Goal: Task Accomplishment & Management: Use online tool/utility

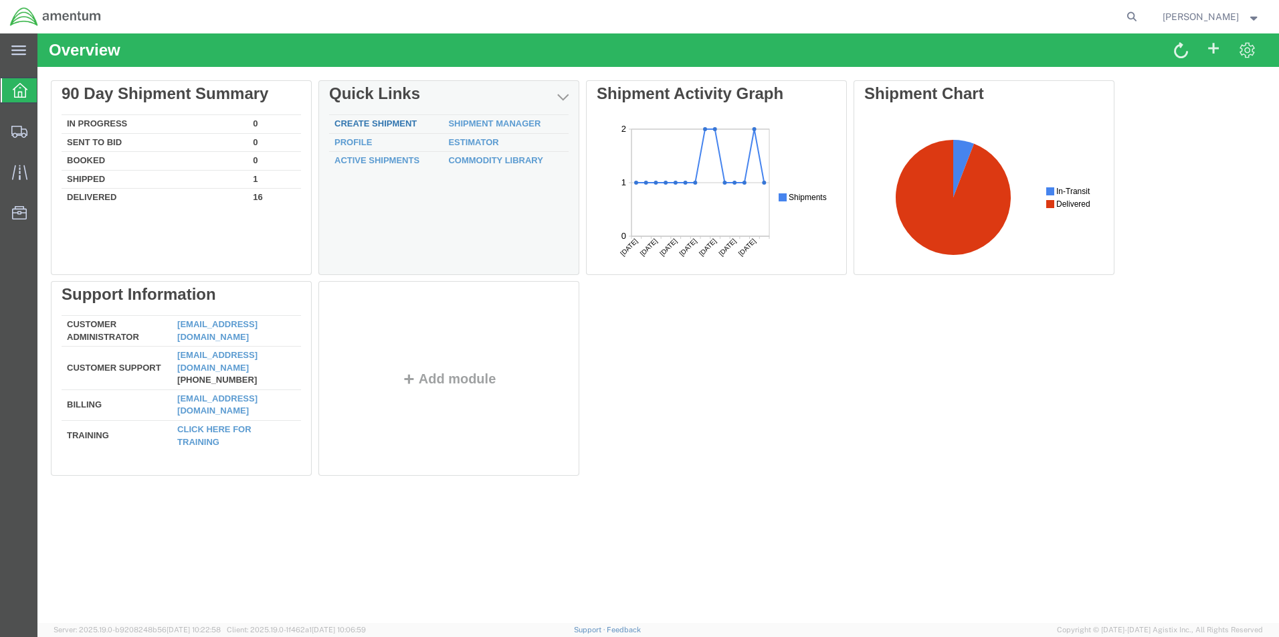
click at [382, 120] on link "Create Shipment" at bounding box center [375, 123] width 82 height 10
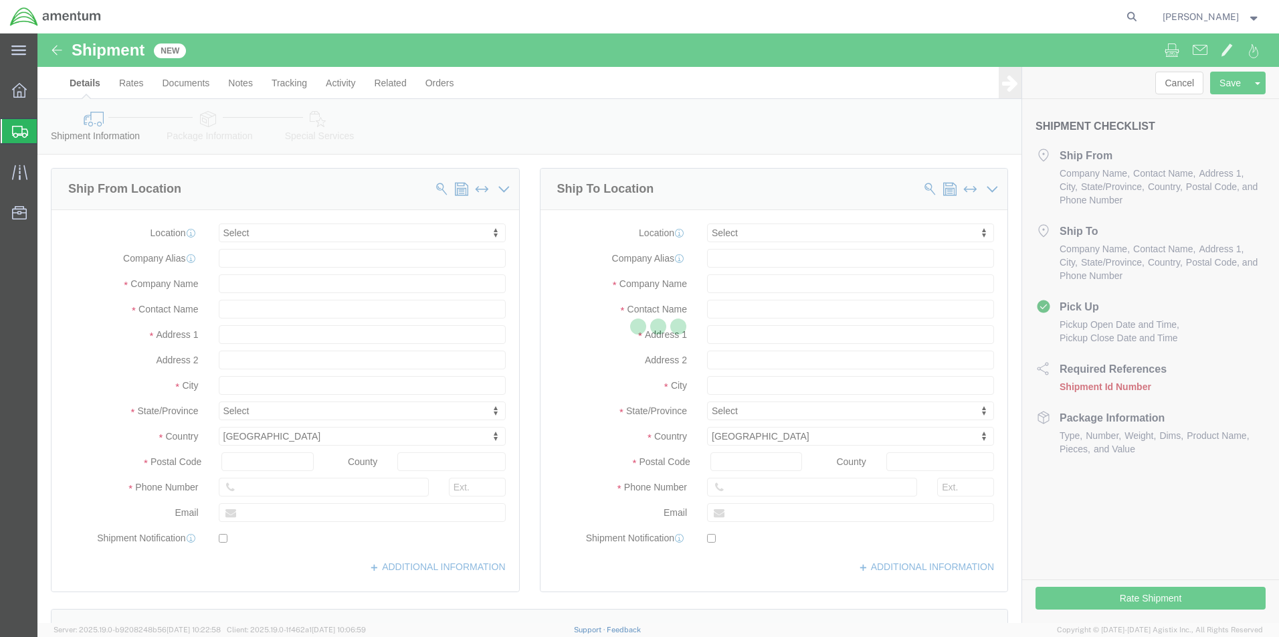
select select
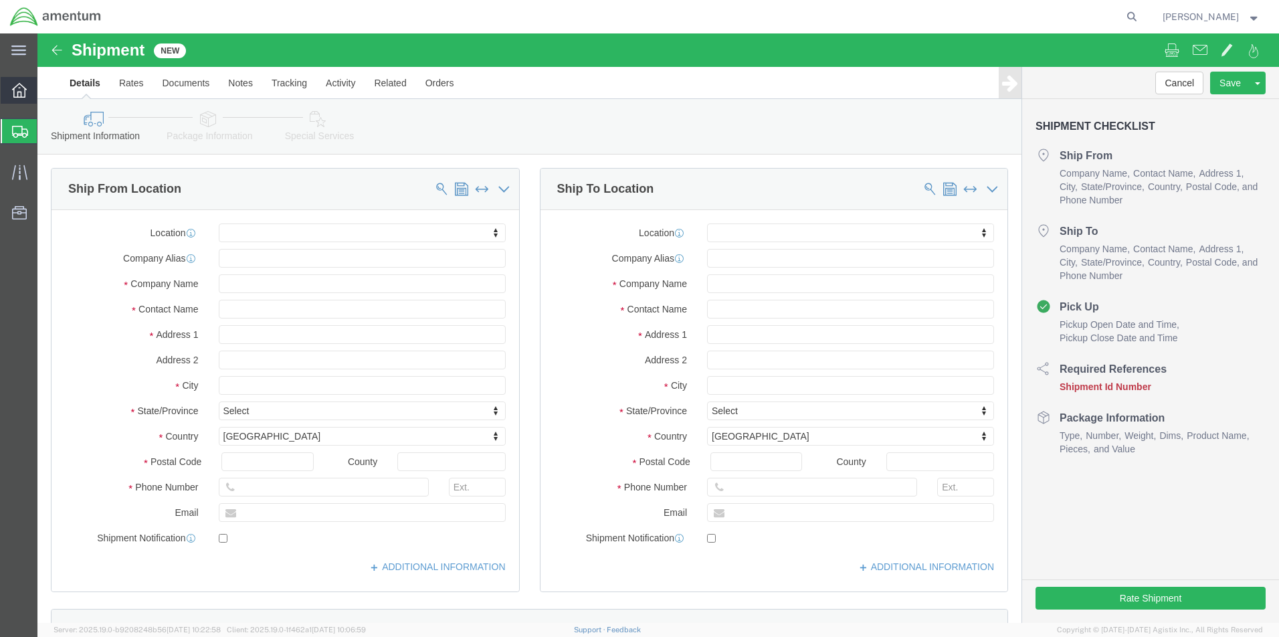
click at [27, 100] on div at bounding box center [19, 90] width 37 height 27
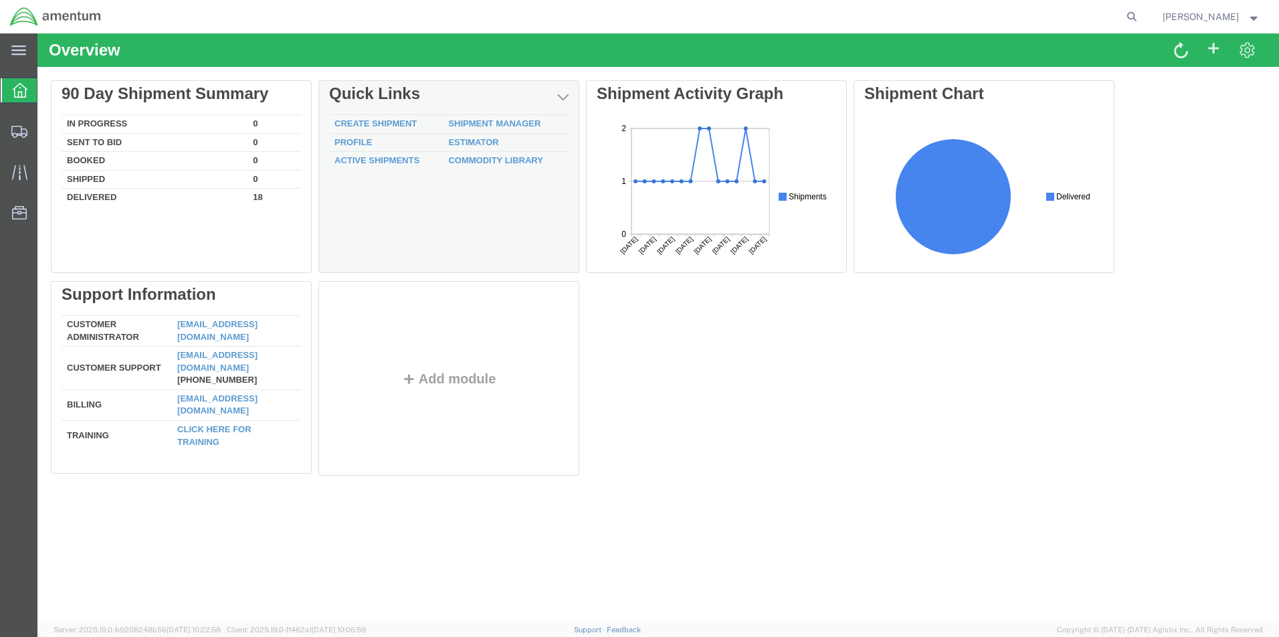
click at [488, 147] on td "Estimator" at bounding box center [506, 142] width 126 height 19
click at [484, 144] on link "Estimator" at bounding box center [473, 142] width 50 height 10
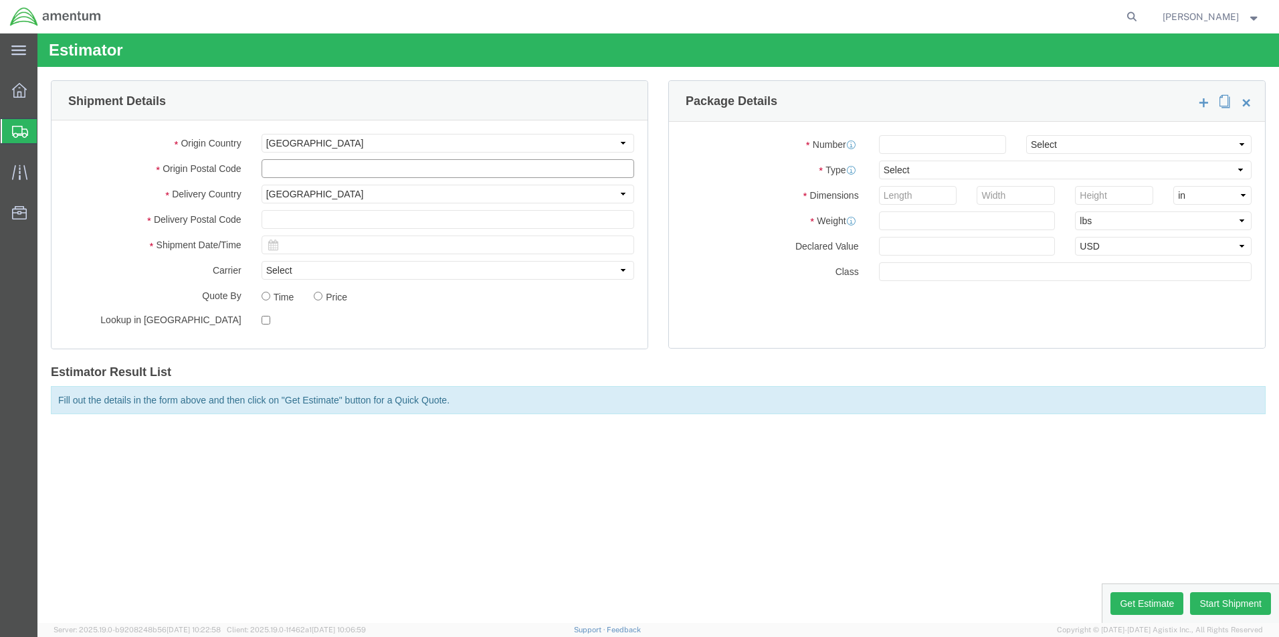
click at [293, 171] on input "text" at bounding box center [448, 168] width 373 height 19
type input "13602"
click at [280, 213] on input "text" at bounding box center [448, 219] width 373 height 19
type input "12553"
click at [300, 248] on input "text" at bounding box center [448, 244] width 373 height 19
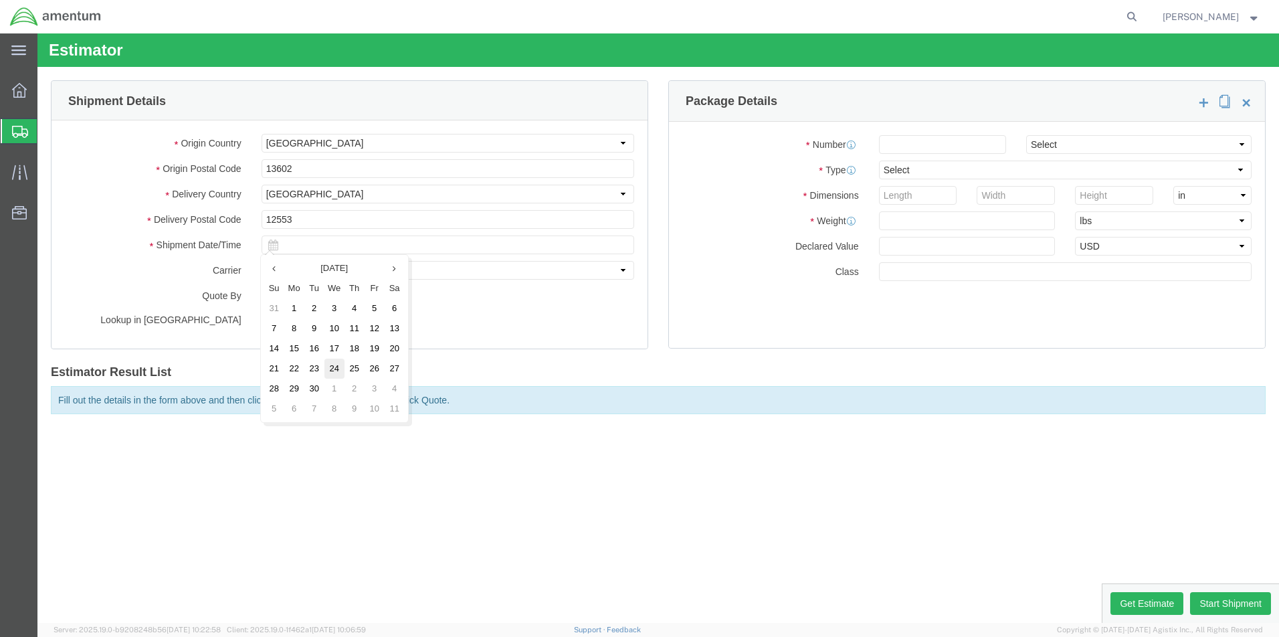
click at [331, 363] on td "24" at bounding box center [334, 369] width 20 height 20
type input "[DATE]"
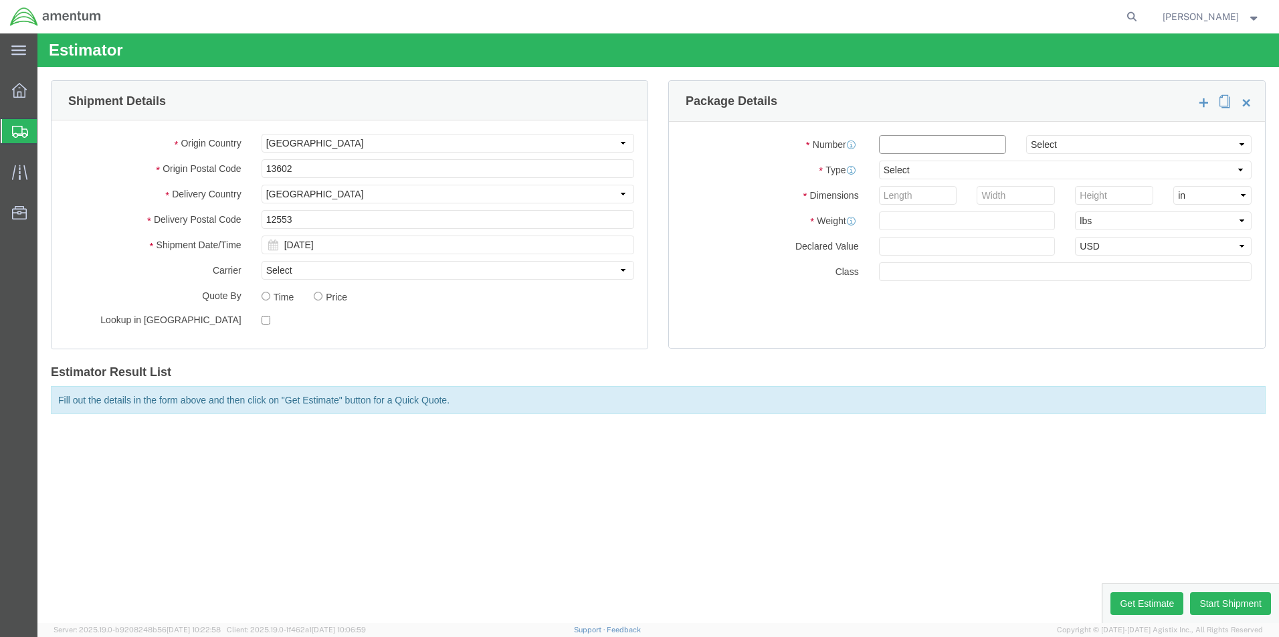
click at [901, 144] on input "number" at bounding box center [942, 144] width 127 height 19
type input "1"
select select "CBOX"
click at [913, 195] on input "number" at bounding box center [918, 195] width 78 height 19
type input "12"
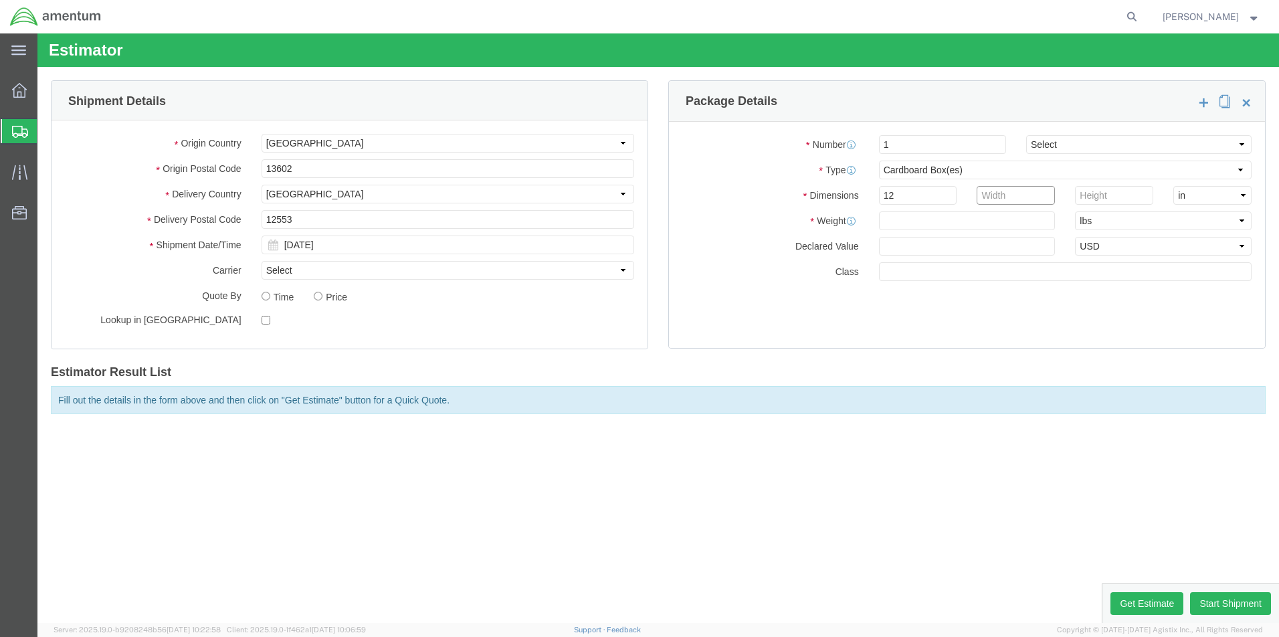
click at [984, 191] on input "number" at bounding box center [1016, 195] width 78 height 19
type input "7"
click at [1090, 199] on input "number" at bounding box center [1114, 195] width 78 height 19
type input "8"
click at [909, 223] on input "text" at bounding box center [967, 220] width 177 height 19
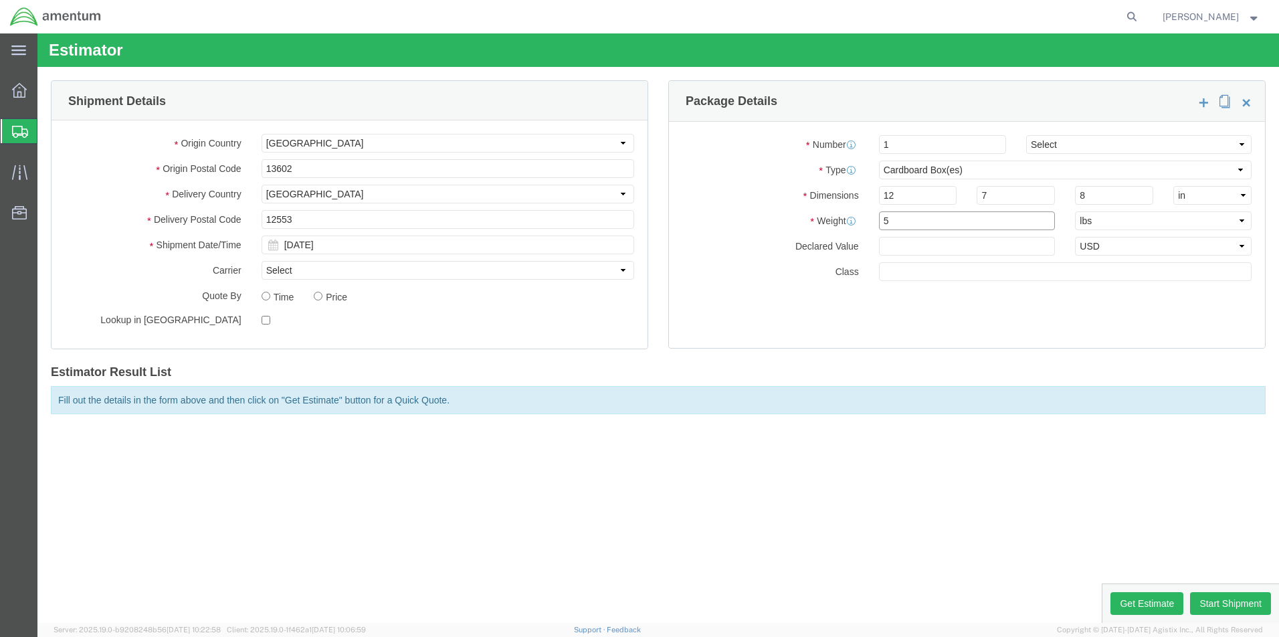
type input "5"
click at [905, 243] on input "number" at bounding box center [967, 246] width 177 height 19
type input "500"
click at [1165, 599] on button "Get Estimate" at bounding box center [1146, 603] width 73 height 23
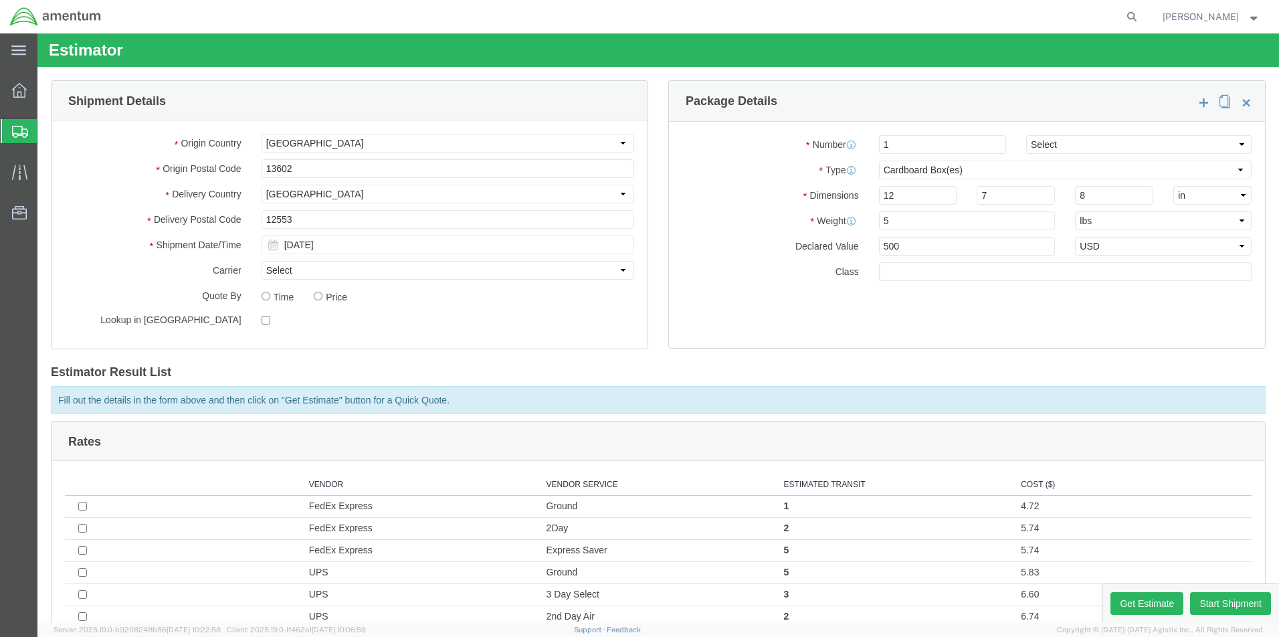
click at [697, 627] on td "2Day AM" at bounding box center [658, 638] width 237 height 22
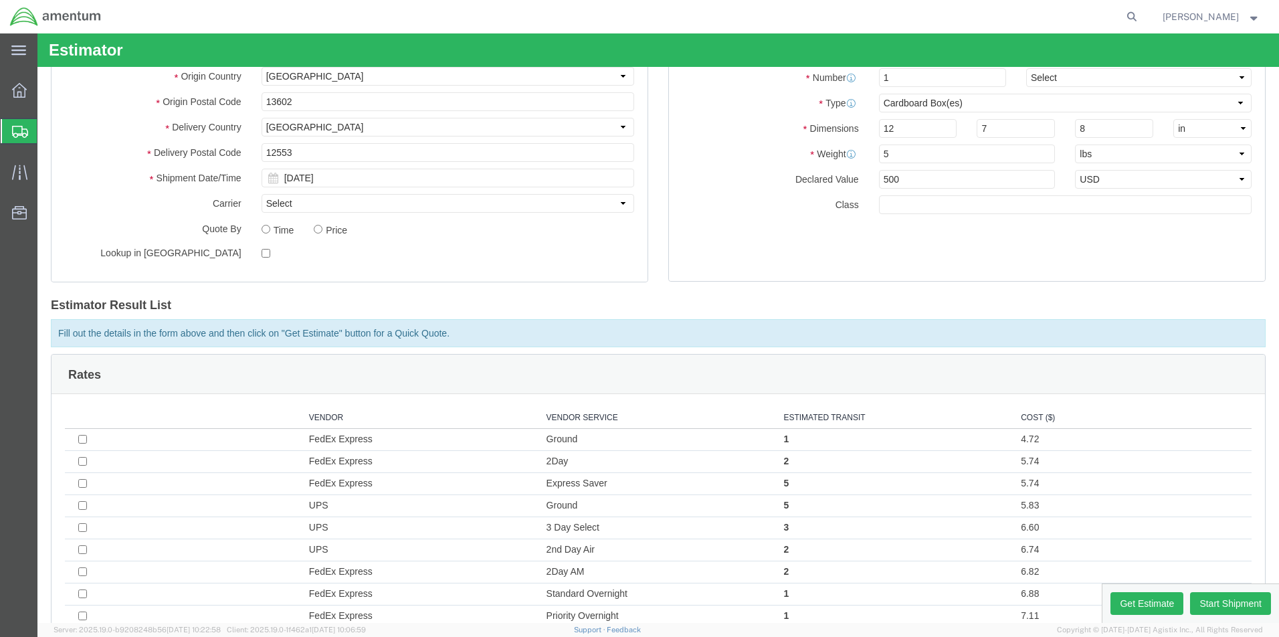
click at [298, 111] on input "13602" at bounding box center [448, 101] width 373 height 19
type input "1"
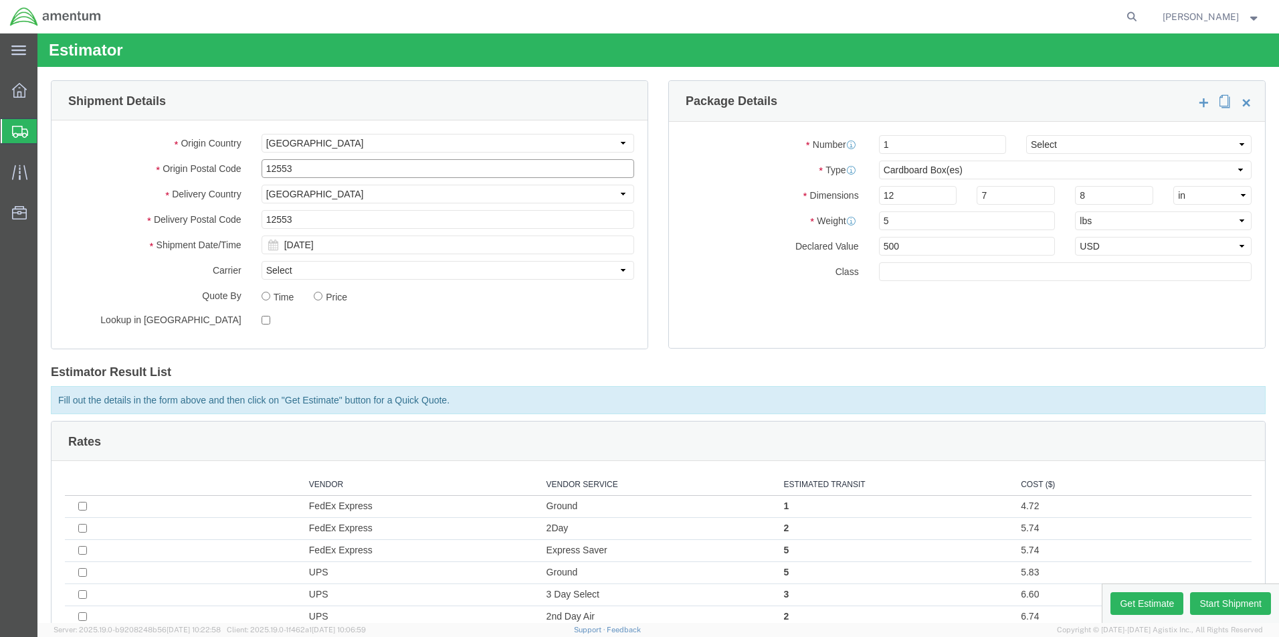
type input "12553"
click at [302, 218] on input "12553" at bounding box center [448, 219] width 373 height 19
type input "13602"
click at [1140, 600] on button "Get Estimate" at bounding box center [1146, 603] width 73 height 23
